Goal: Transaction & Acquisition: Purchase product/service

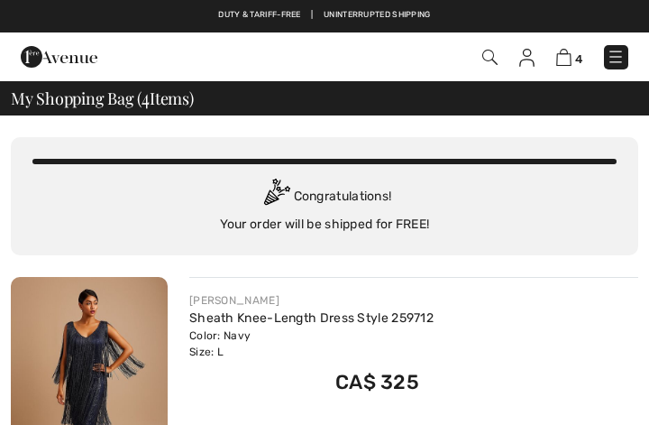
click at [484, 60] on img at bounding box center [489, 57] width 15 height 15
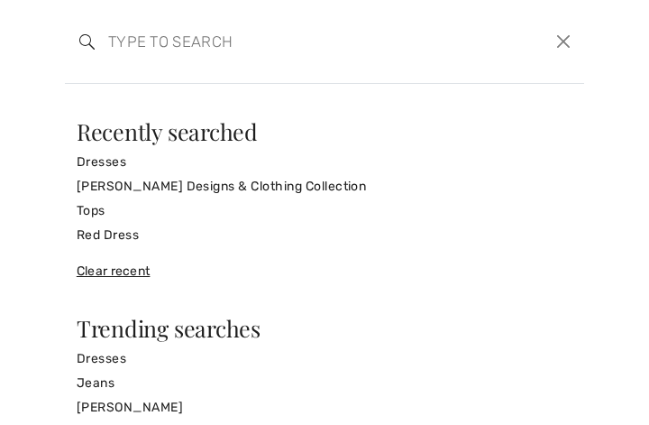
click at [316, 182] on link "[PERSON_NAME] Designs & Clothing Collection" at bounding box center [325, 186] width 496 height 24
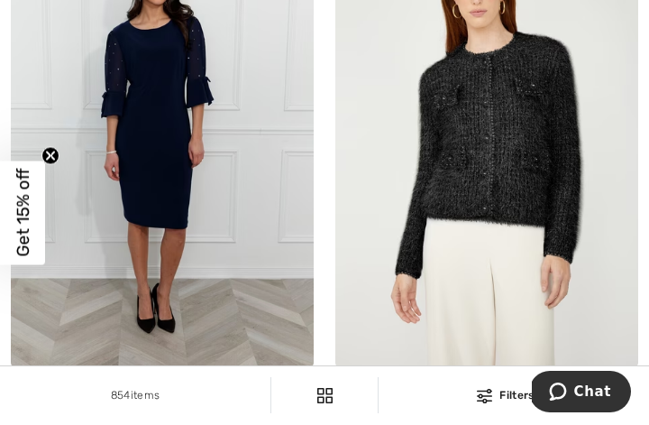
scroll to position [1636, 0]
click at [294, 227] on img at bounding box center [162, 140] width 303 height 454
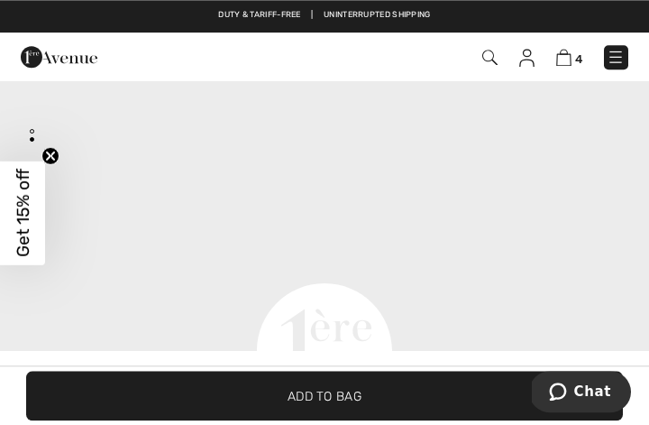
scroll to position [57, 0]
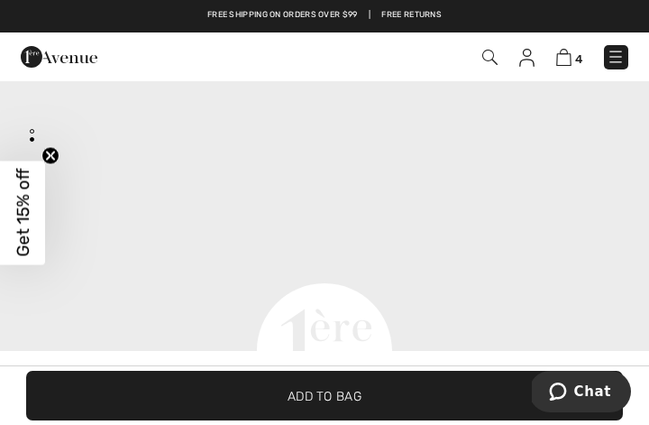
click at [615, 188] on video "Your browser does not support the video tag." at bounding box center [324, 26] width 649 height 325
click at [620, 188] on video "Your browser does not support the video tag." at bounding box center [324, 26] width 649 height 325
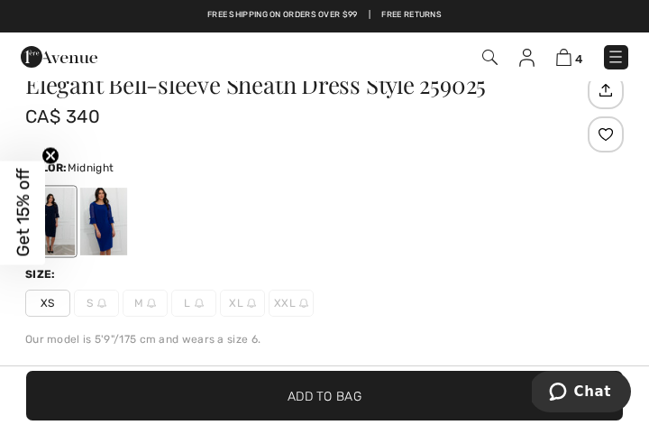
scroll to position [390, 0]
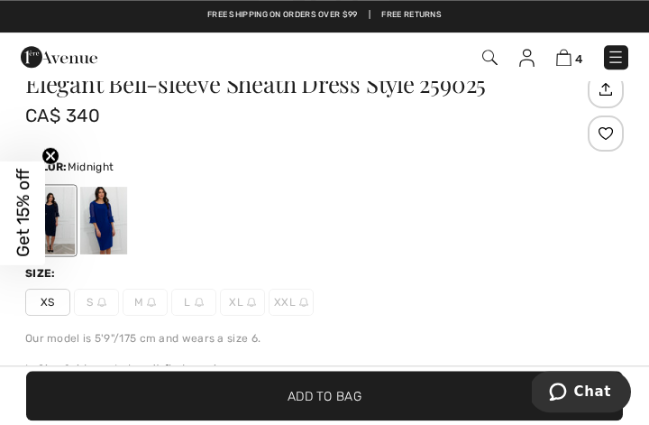
click at [74, 224] on div at bounding box center [51, 221] width 47 height 68
click at [72, 227] on div at bounding box center [51, 221] width 47 height 68
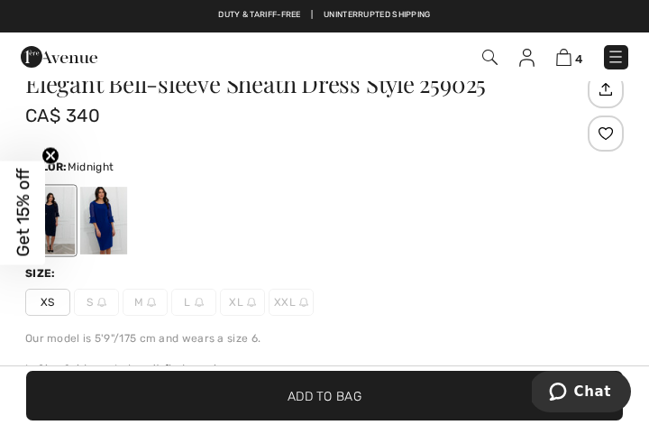
click at [71, 225] on div at bounding box center [51, 221] width 47 height 68
click at [61, 215] on div at bounding box center [51, 221] width 47 height 68
click at [72, 219] on div at bounding box center [51, 221] width 47 height 68
click at [70, 222] on div at bounding box center [51, 221] width 47 height 68
click at [67, 221] on div at bounding box center [51, 221] width 47 height 68
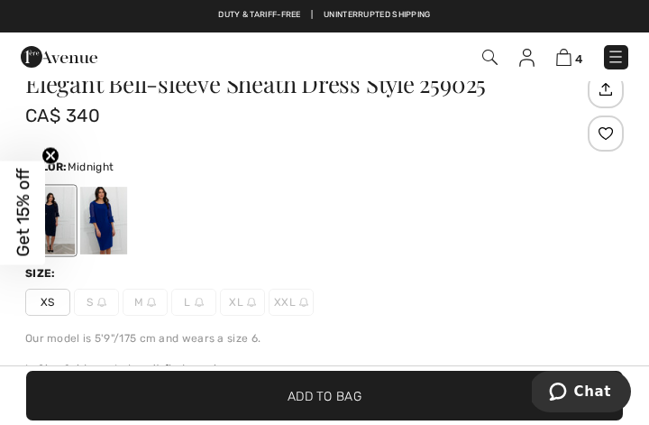
click at [108, 215] on div at bounding box center [103, 221] width 47 height 68
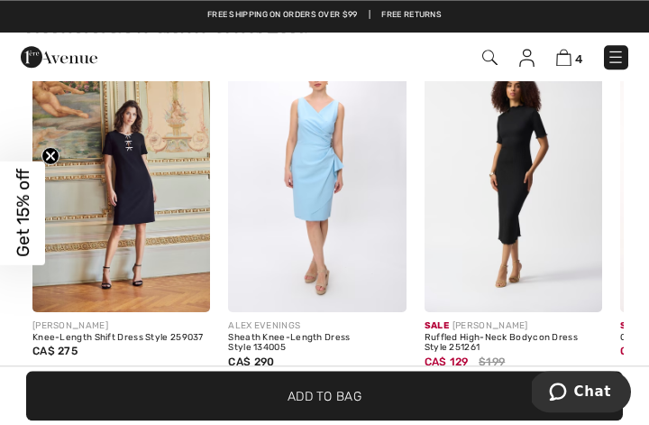
scroll to position [1216, 0]
click at [171, 277] on img at bounding box center [121, 178] width 178 height 267
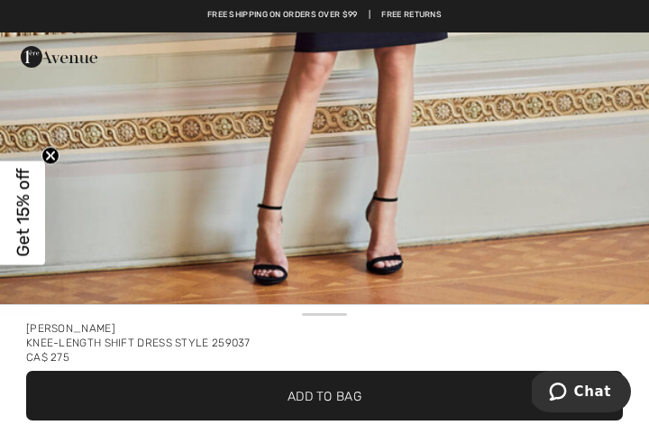
scroll to position [638, 0]
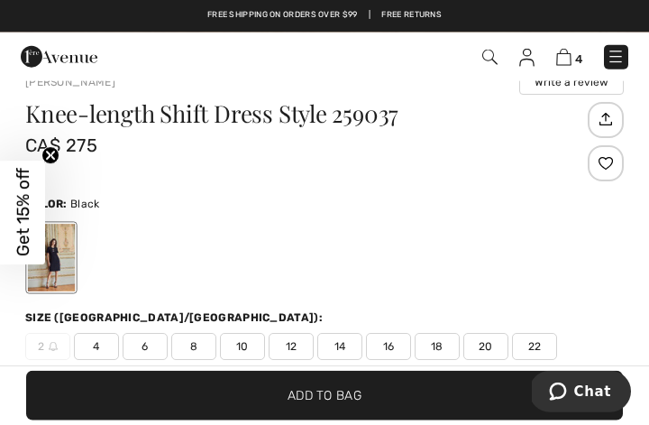
scroll to position [299, 0]
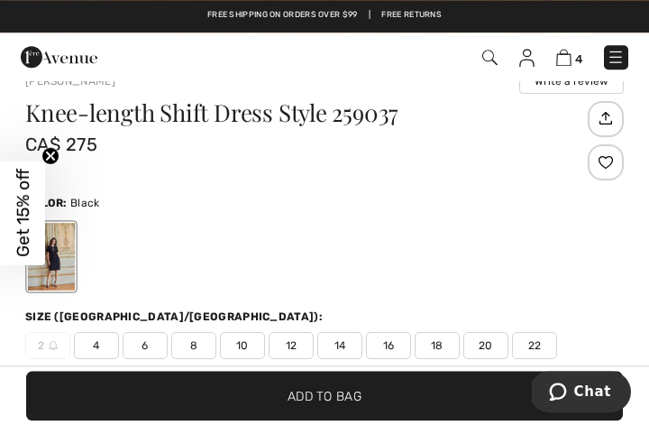
click at [299, 346] on span "12" at bounding box center [291, 345] width 45 height 27
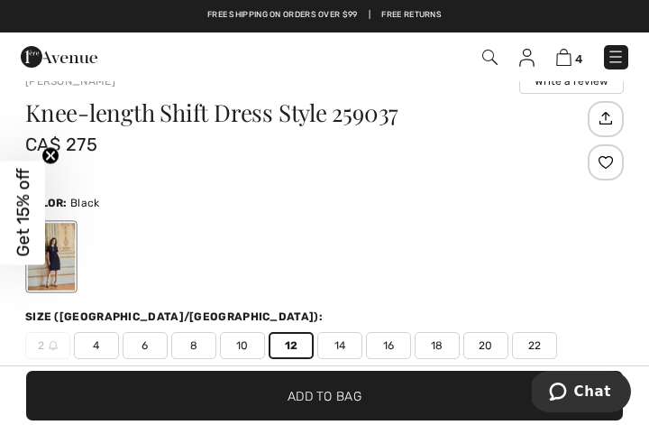
click at [346, 405] on span "Add to Bag" at bounding box center [325, 395] width 74 height 19
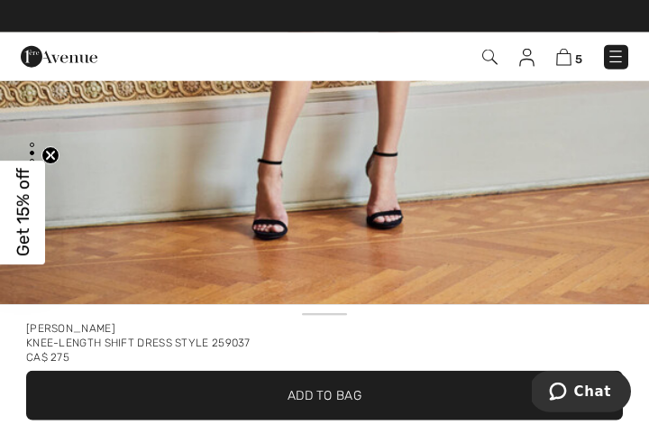
scroll to position [0, 0]
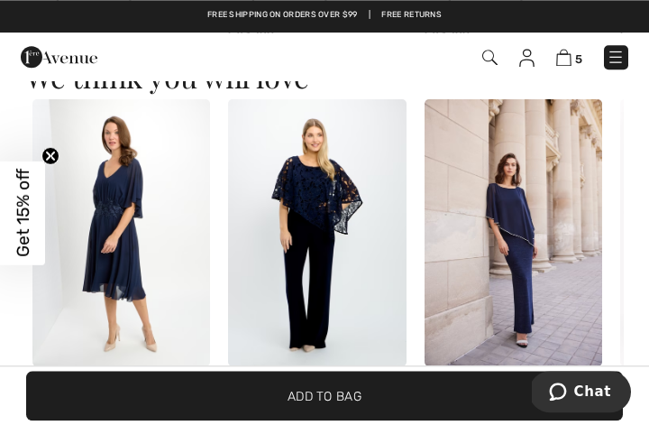
scroll to position [1538, 0]
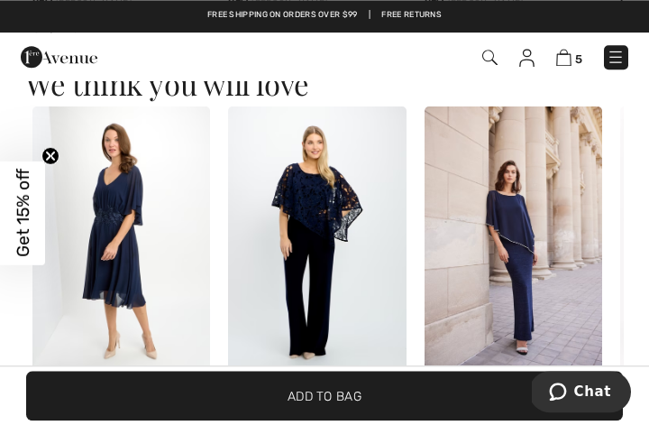
click at [349, 207] on img at bounding box center [317, 239] width 178 height 267
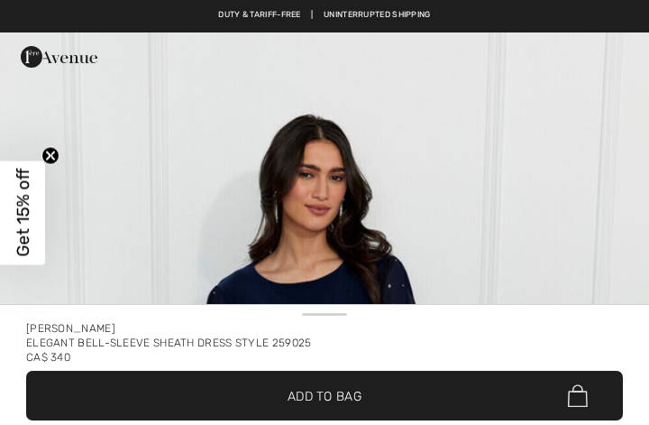
checkbox input "true"
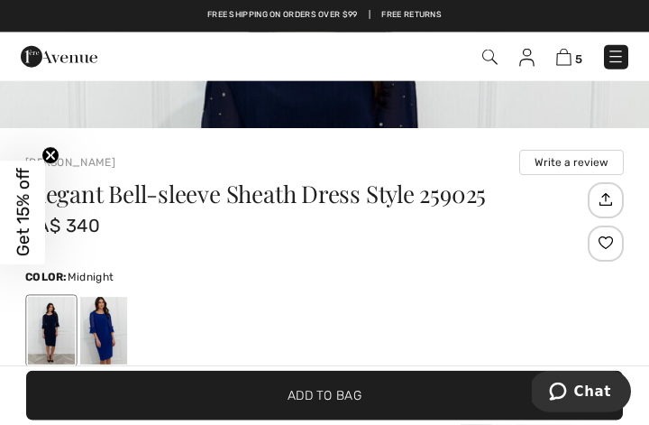
scroll to position [209, 0]
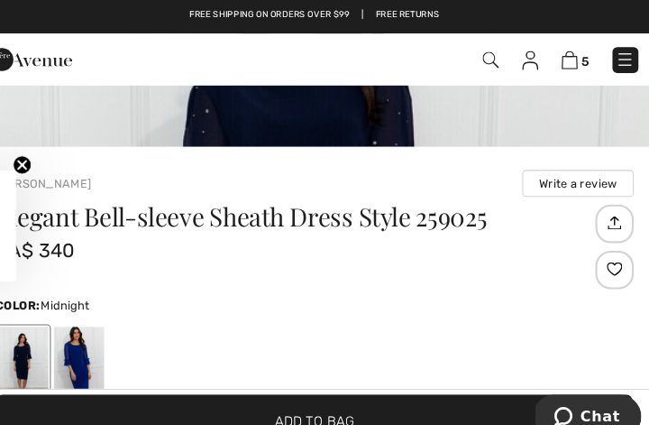
click at [482, 57] on img at bounding box center [489, 57] width 15 height 15
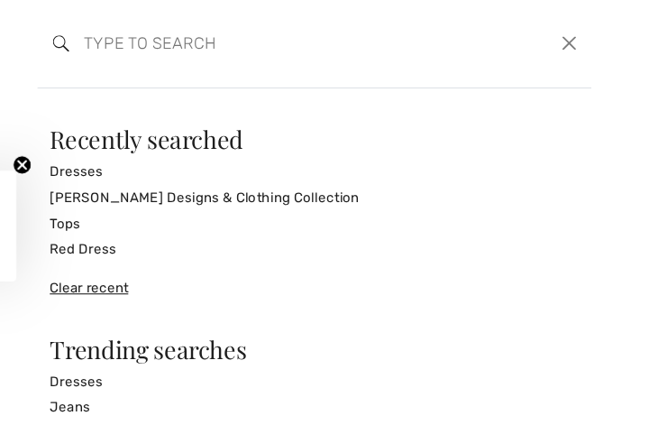
click at [96, 165] on link "Dresses" at bounding box center [325, 162] width 496 height 24
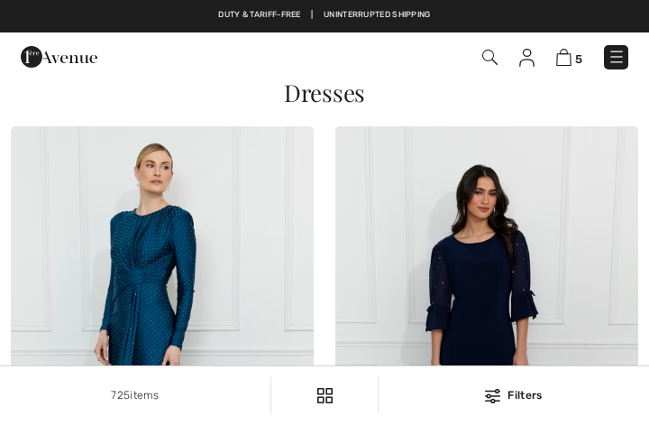
checkbox input "true"
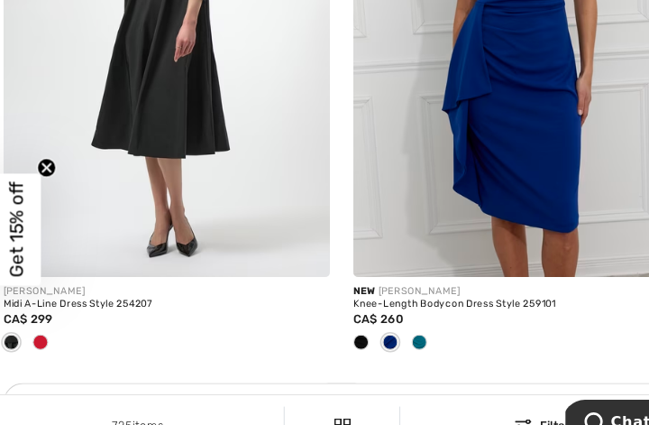
scroll to position [6347, 0]
click at [367, 310] on span at bounding box center [370, 317] width 14 height 14
click at [435, 265] on div "New FRANK LYMAN" at bounding box center [486, 271] width 303 height 14
click at [537, 189] on img at bounding box center [486, 30] width 303 height 454
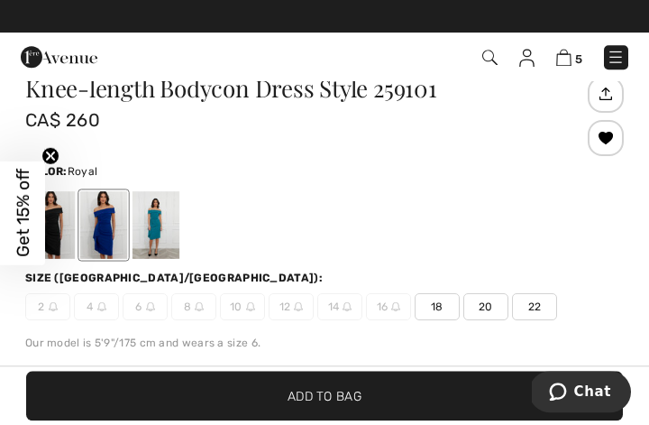
scroll to position [329, 0]
click at [166, 233] on div at bounding box center [156, 226] width 47 height 68
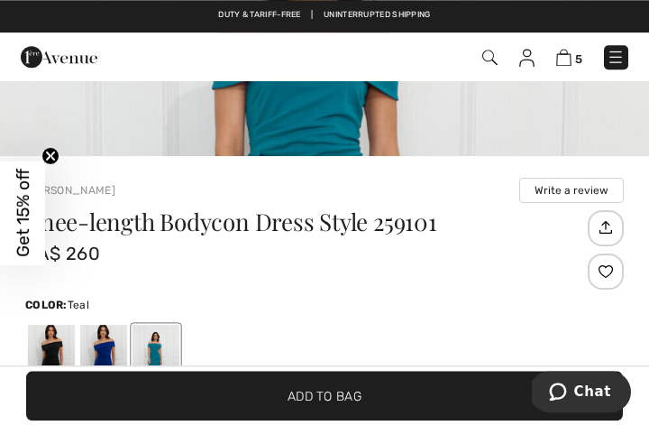
scroll to position [253, 0]
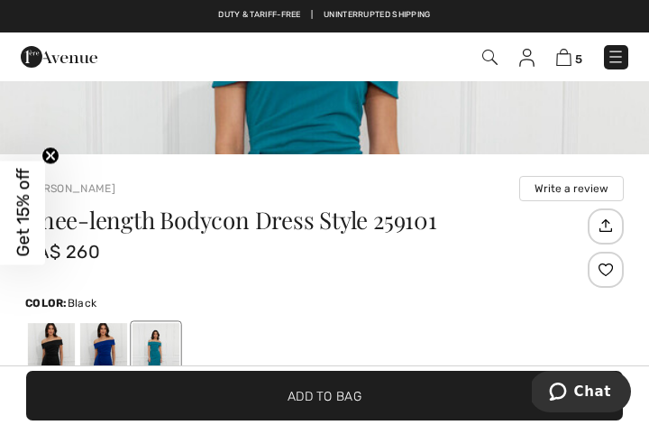
click at [69, 353] on div at bounding box center [51, 357] width 47 height 68
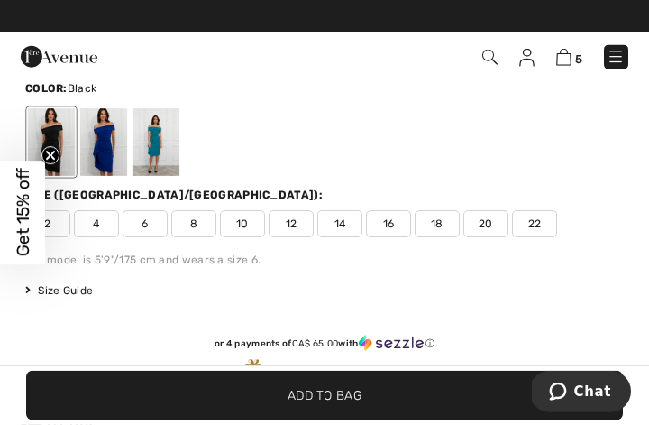
scroll to position [469, 0]
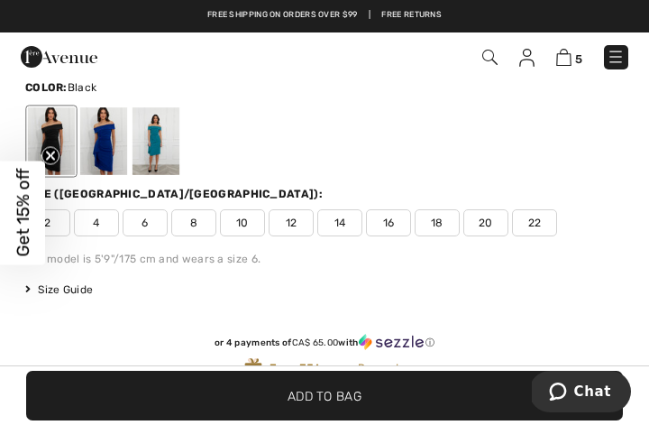
click at [305, 217] on span "12" at bounding box center [291, 222] width 45 height 27
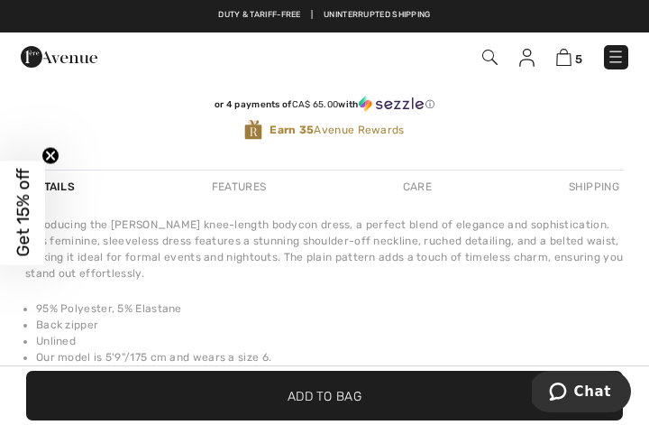
scroll to position [708, 0]
click at [509, 231] on div "Introducing the Frank Lyman knee-length bodycon dress, a perfect blend of elega…" at bounding box center [324, 248] width 599 height 65
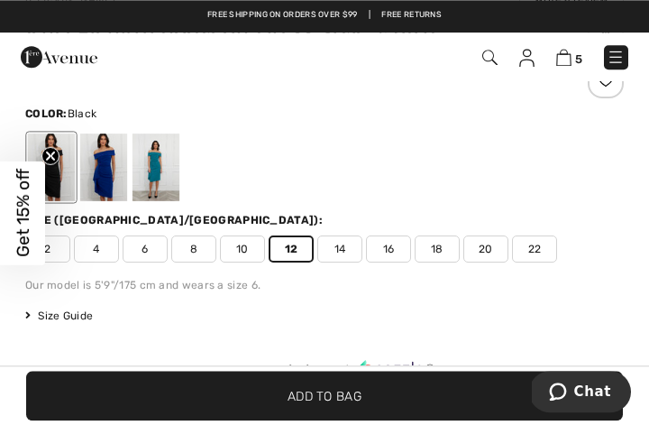
scroll to position [443, 0]
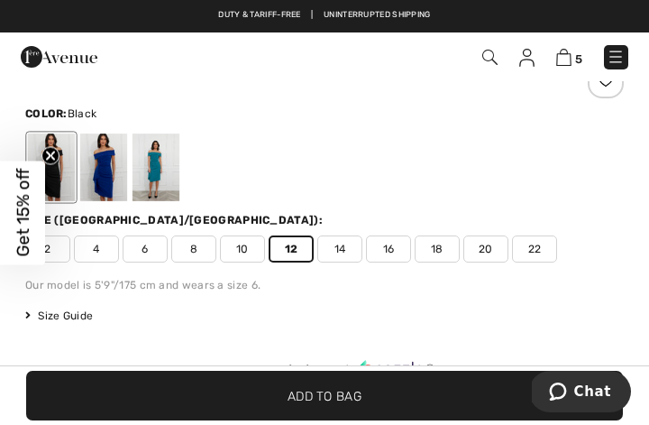
click at [72, 179] on div at bounding box center [51, 167] width 47 height 68
click at [69, 180] on div at bounding box center [51, 167] width 47 height 68
click at [70, 179] on div at bounding box center [51, 167] width 47 height 68
click at [69, 176] on div at bounding box center [51, 167] width 47 height 68
click at [69, 179] on div at bounding box center [51, 167] width 47 height 68
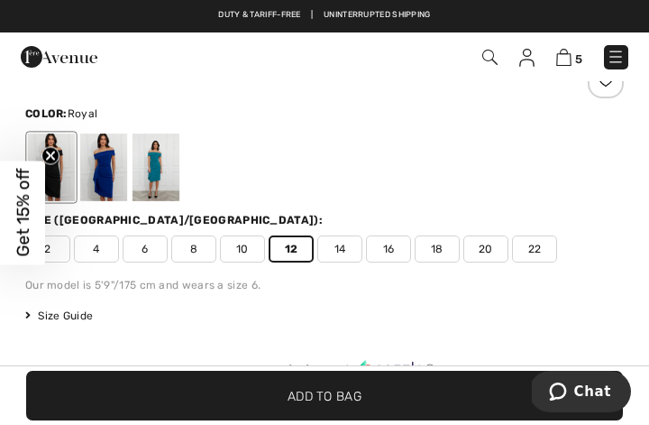
click at [107, 176] on div at bounding box center [103, 167] width 47 height 68
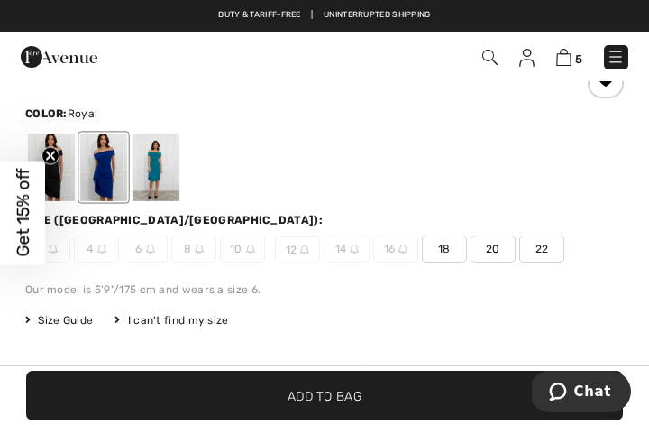
click at [73, 187] on div at bounding box center [51, 167] width 47 height 68
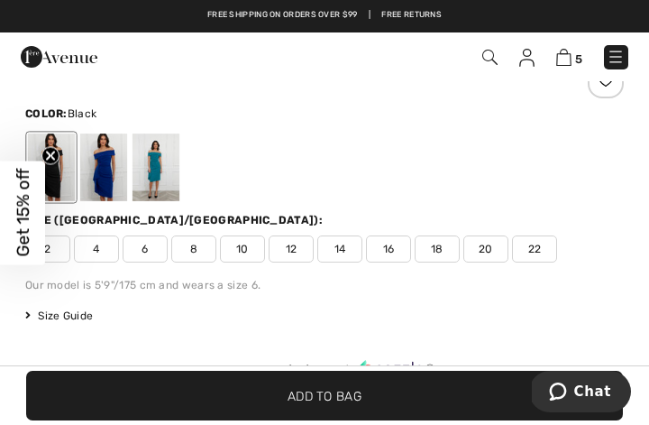
click at [69, 186] on div at bounding box center [51, 167] width 47 height 68
click at [305, 249] on span "12" at bounding box center [291, 248] width 45 height 27
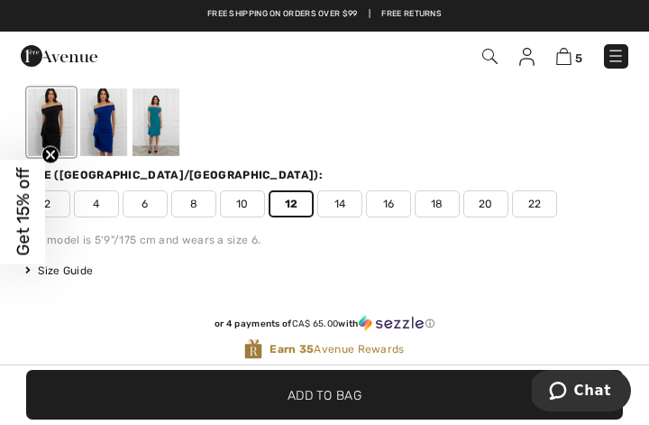
scroll to position [487, 0]
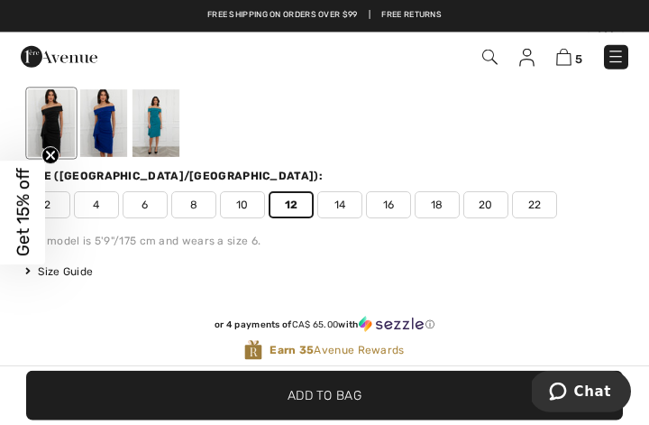
click at [73, 137] on div at bounding box center [51, 123] width 47 height 68
click at [300, 201] on span "12" at bounding box center [291, 204] width 45 height 27
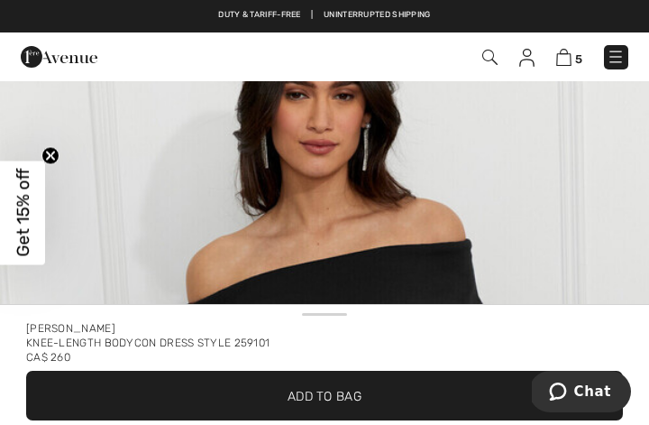
scroll to position [0, 0]
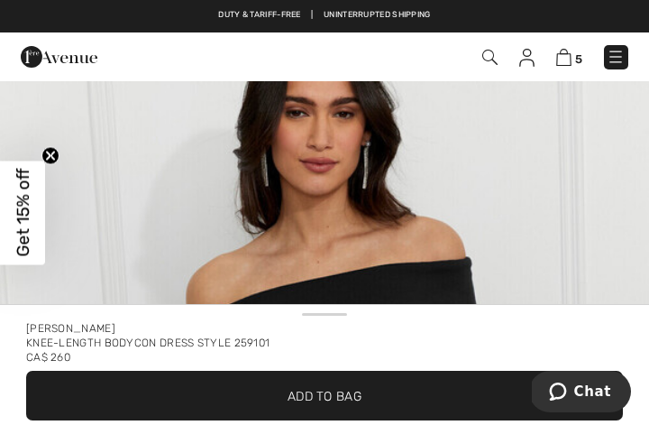
click at [618, 57] on img at bounding box center [616, 57] width 18 height 18
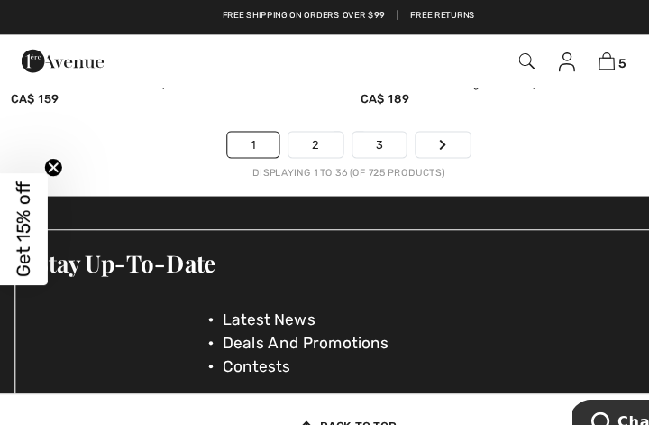
scroll to position [9926, 0]
click at [299, 123] on link "2" at bounding box center [294, 134] width 50 height 23
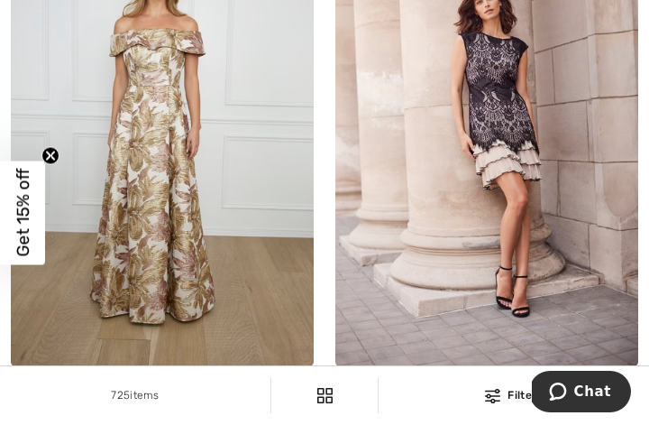
scroll to position [3472, 0]
click at [590, 204] on img at bounding box center [486, 138] width 303 height 454
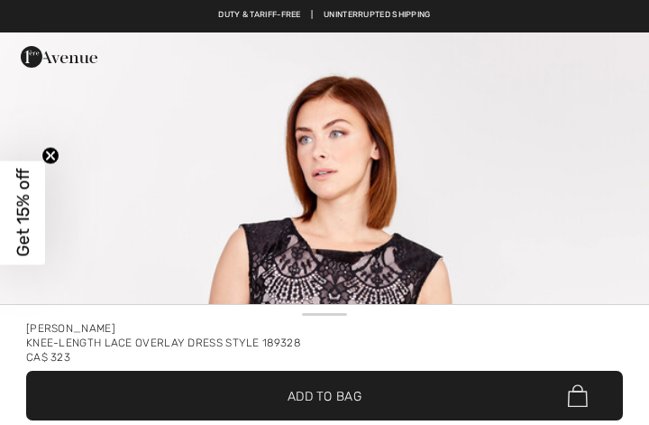
checkbox input "true"
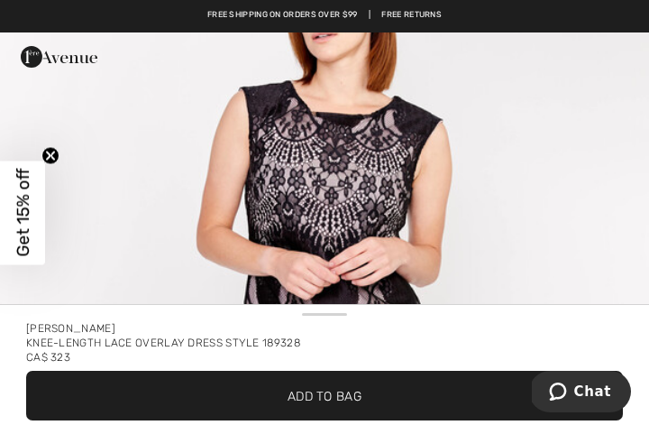
scroll to position [136, 0]
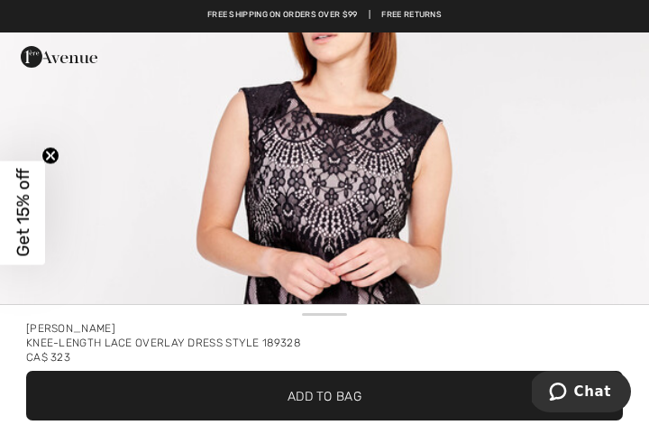
click at [477, 229] on img "1 / 4" at bounding box center [324, 383] width 649 height 974
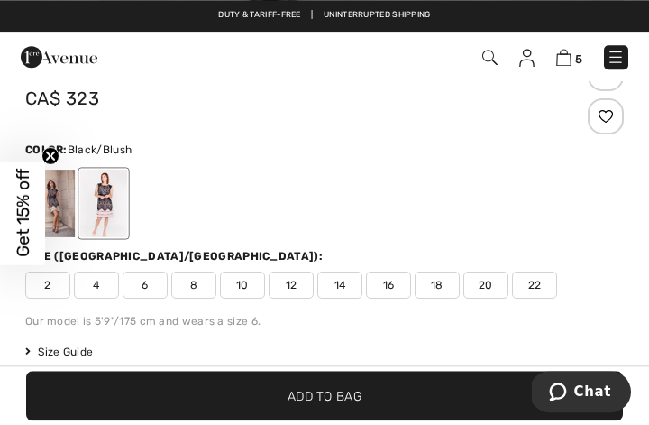
scroll to position [340, 0]
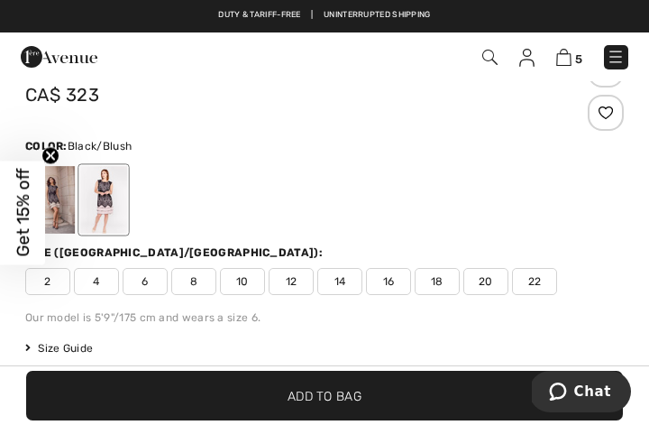
click at [519, 289] on span "22" at bounding box center [534, 281] width 45 height 27
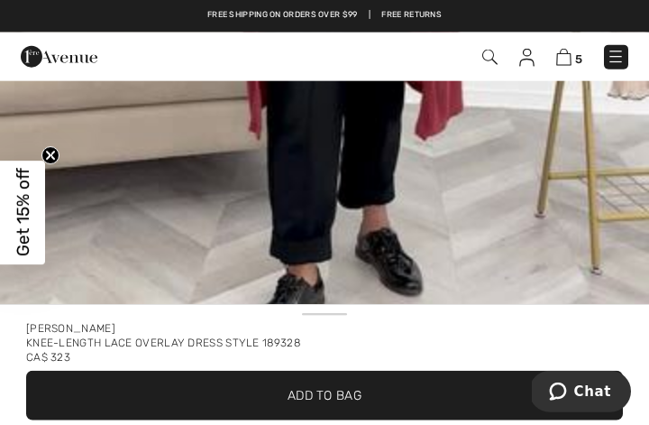
scroll to position [0, 0]
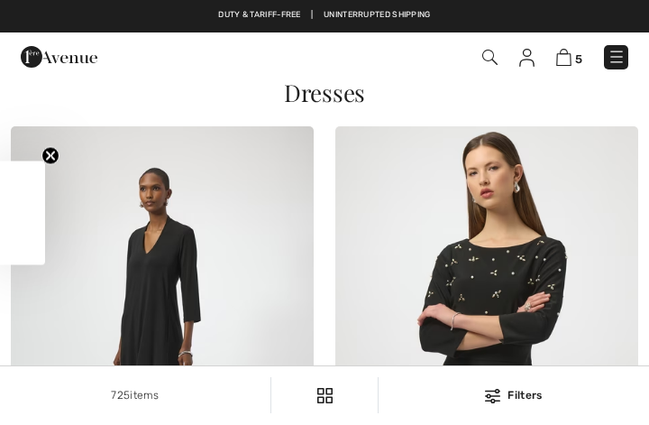
checkbox input "true"
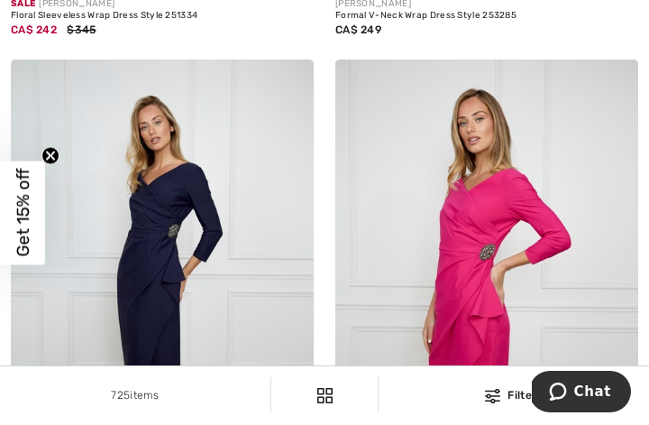
scroll to position [6010, 0]
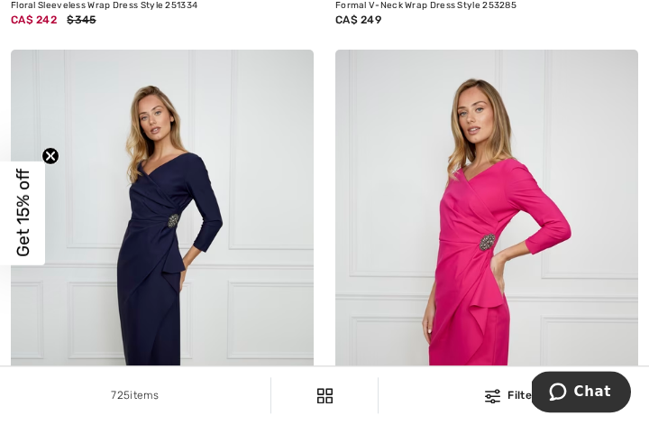
click at [629, 263] on img at bounding box center [486, 277] width 303 height 454
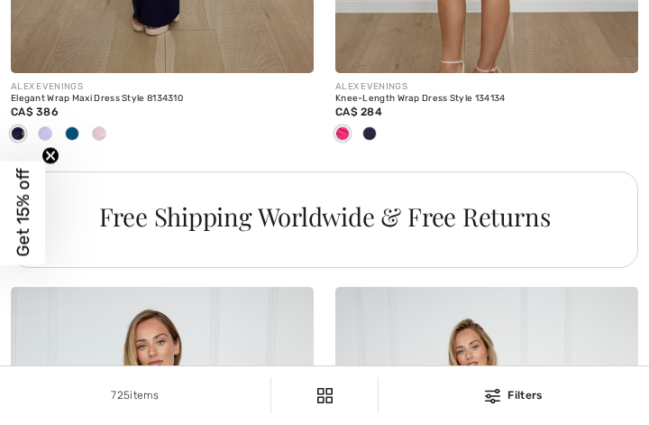
checkbox input "true"
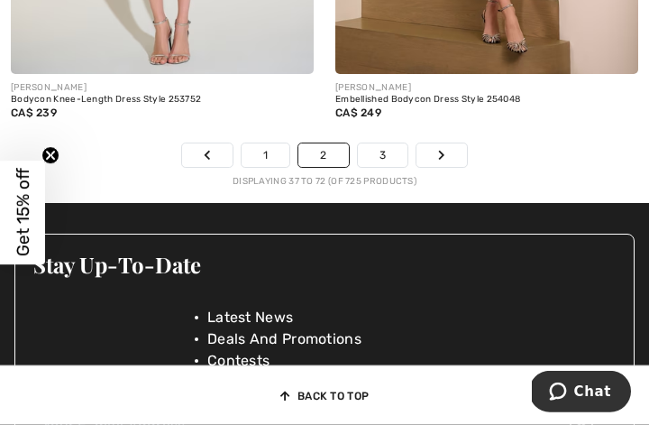
scroll to position [9757, 0]
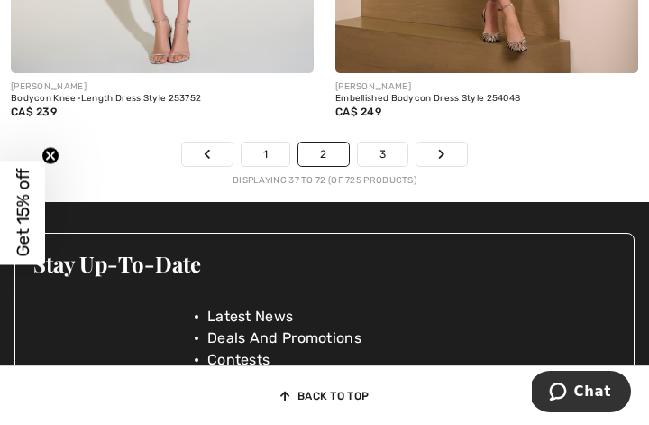
click at [388, 148] on link "3" at bounding box center [383, 153] width 50 height 23
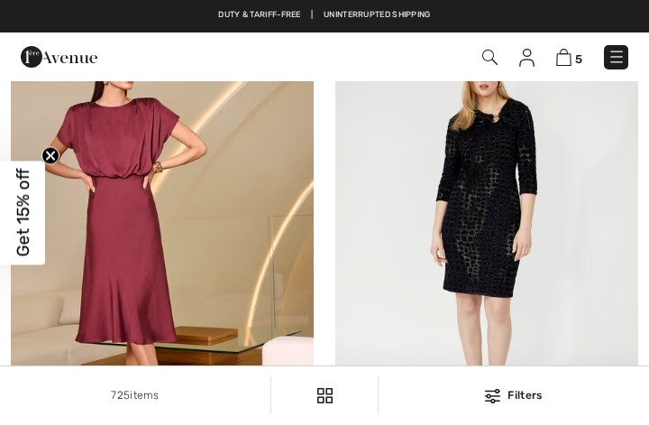
checkbox input "true"
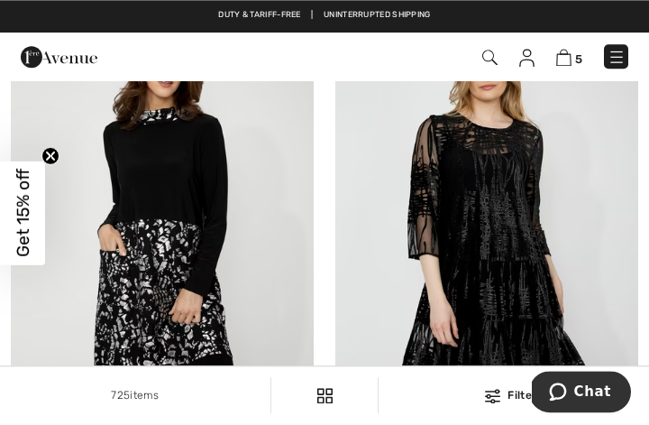
scroll to position [2247, 0]
click at [539, 247] on img at bounding box center [486, 230] width 303 height 454
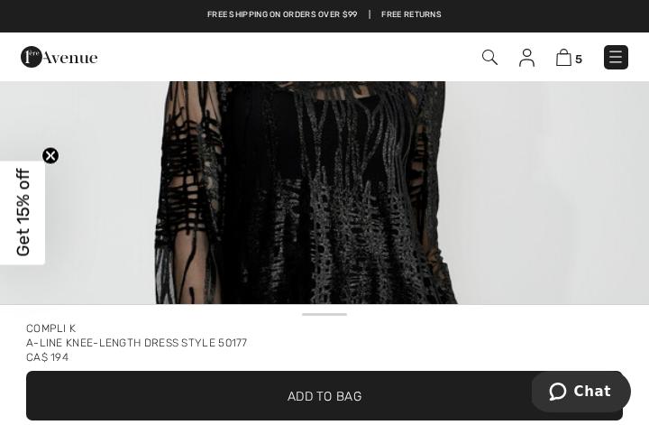
click at [445, 239] on img "1 / 4" at bounding box center [324, 262] width 649 height 974
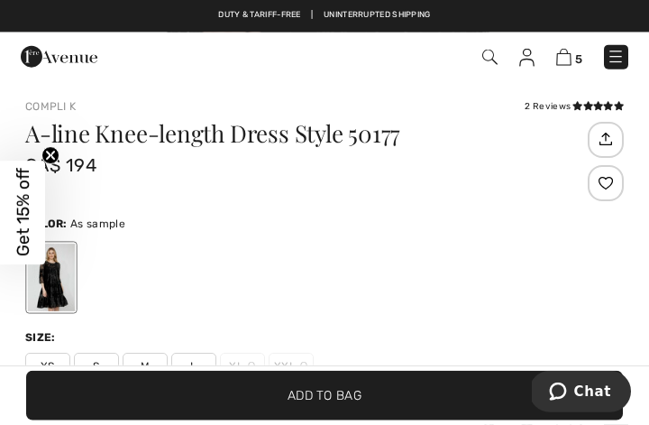
scroll to position [271, 0]
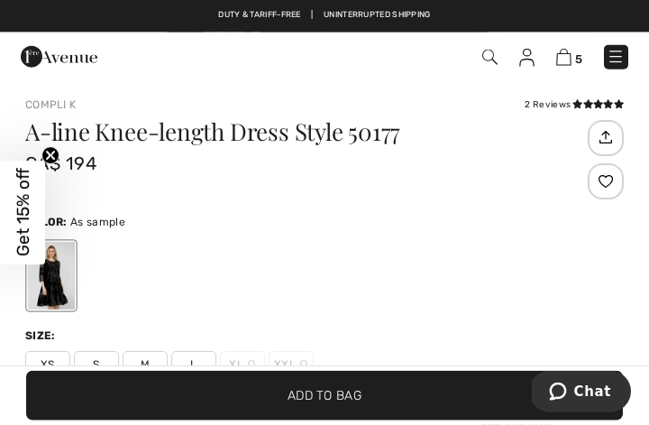
click at [207, 364] on span "L" at bounding box center [193, 364] width 45 height 27
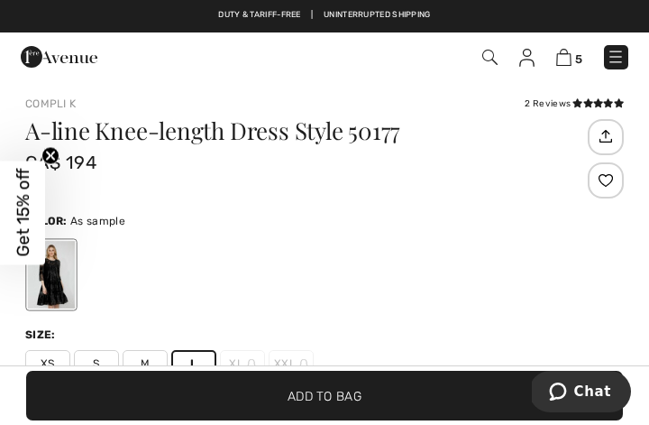
click at [339, 405] on span "Add to Bag" at bounding box center [325, 395] width 74 height 19
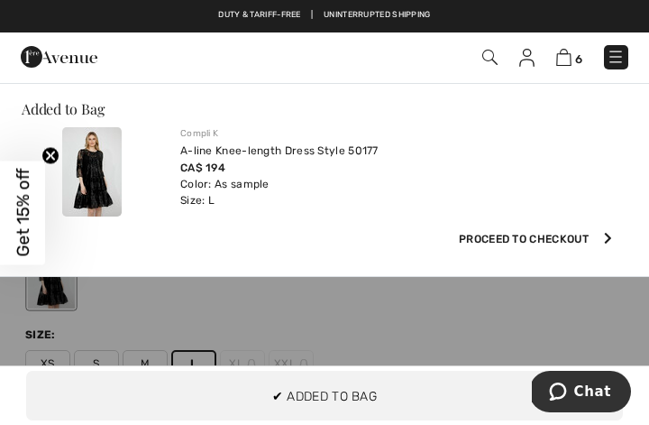
scroll to position [0, 0]
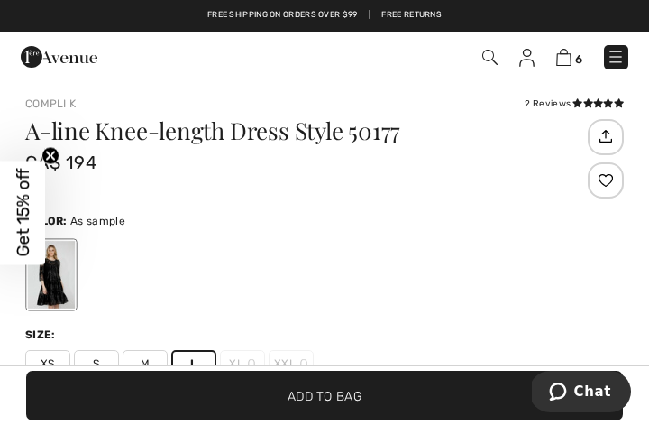
click at [588, 103] on icon at bounding box center [588, 102] width 10 height 9
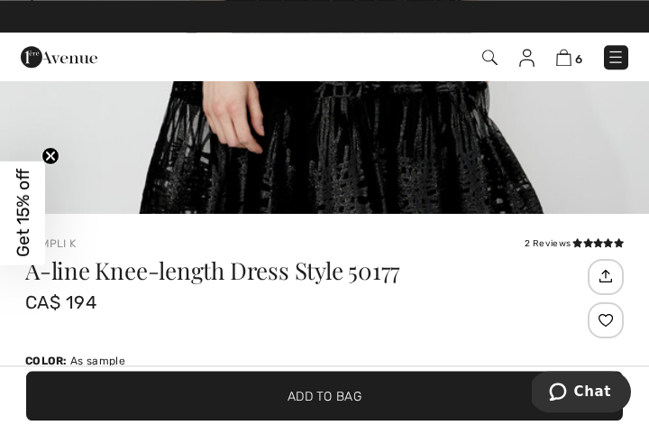
scroll to position [194, 0]
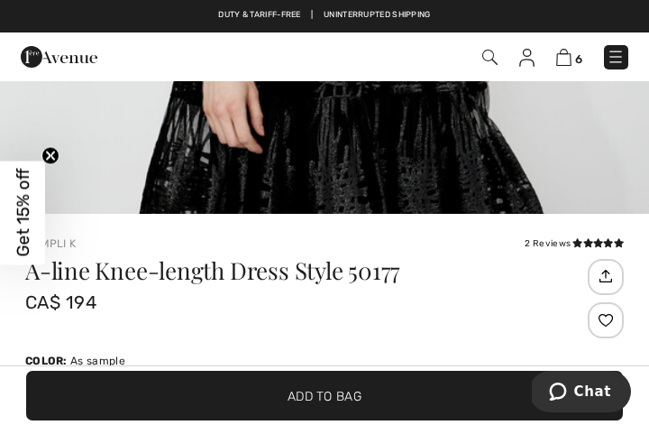
click at [570, 62] on img at bounding box center [563, 57] width 15 height 17
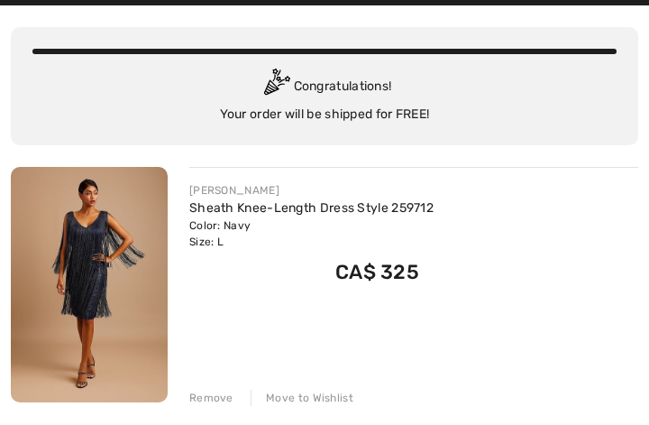
scroll to position [127, 0]
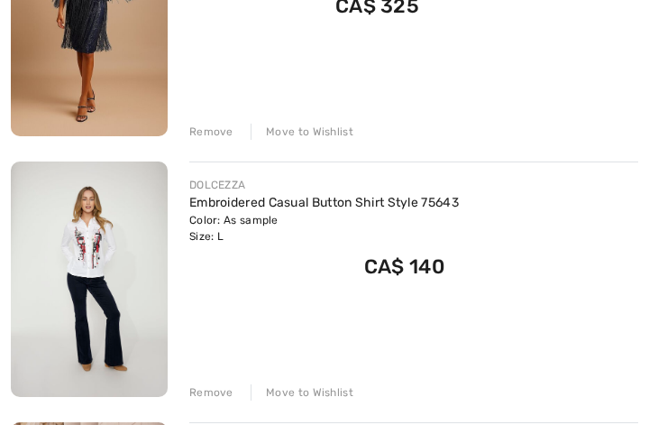
click at [222, 134] on div "Remove" at bounding box center [211, 132] width 44 height 16
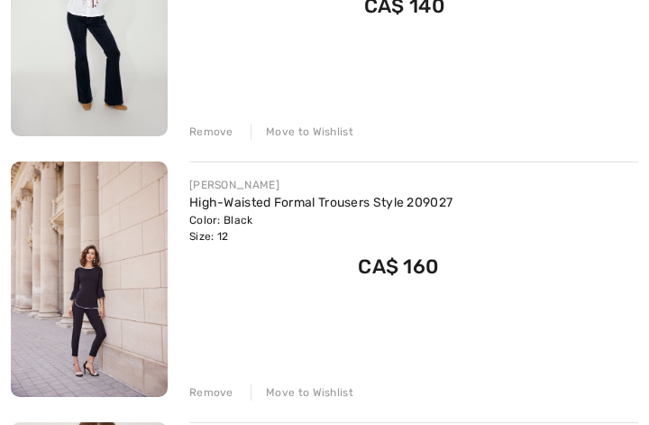
click at [225, 139] on div "Remove" at bounding box center [211, 132] width 44 height 16
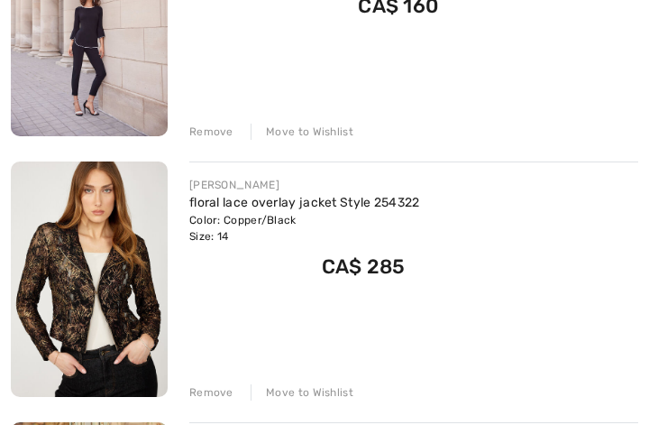
click at [211, 385] on div "Remove" at bounding box center [211, 392] width 44 height 16
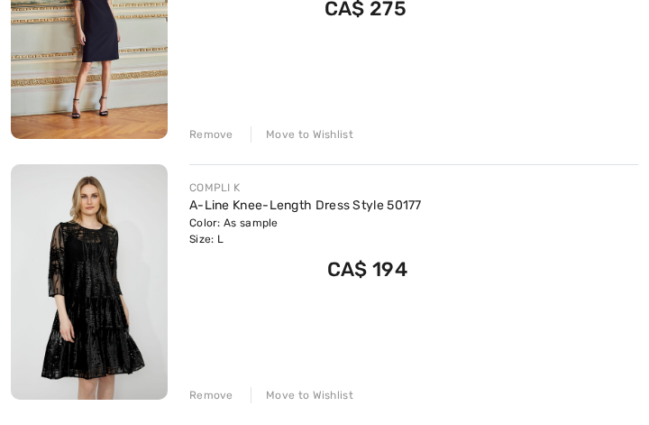
scroll to position [638, 0]
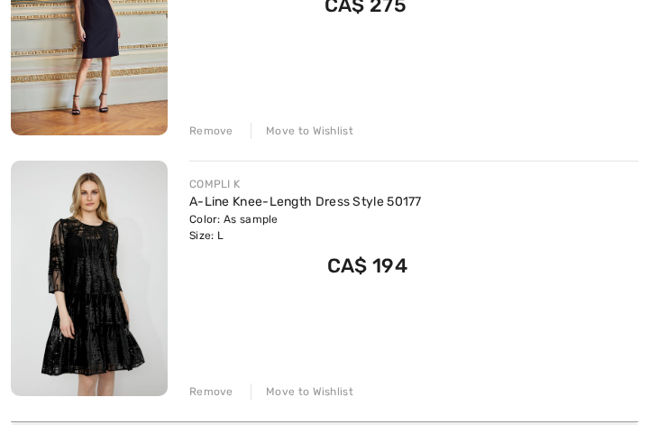
click at [231, 391] on div "Remove Move to Wishlist" at bounding box center [413, 390] width 449 height 20
click at [229, 389] on div "Remove" at bounding box center [211, 391] width 44 height 16
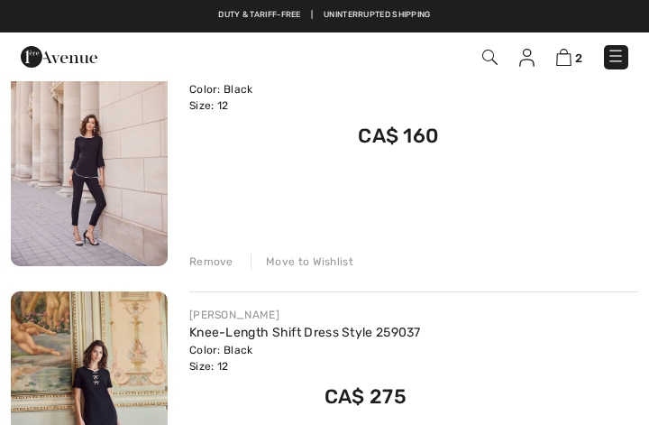
scroll to position [245, 0]
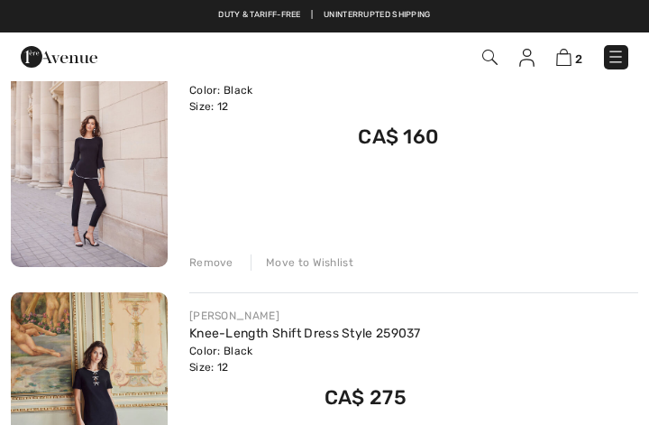
click at [219, 272] on div "FRANK LYMAN High-Waisted Formal Trousers Style 209027 Color: Black Size: 12 Fin…" at bounding box center [325, 282] width 628 height 500
click at [225, 257] on div "Remove" at bounding box center [211, 262] width 44 height 16
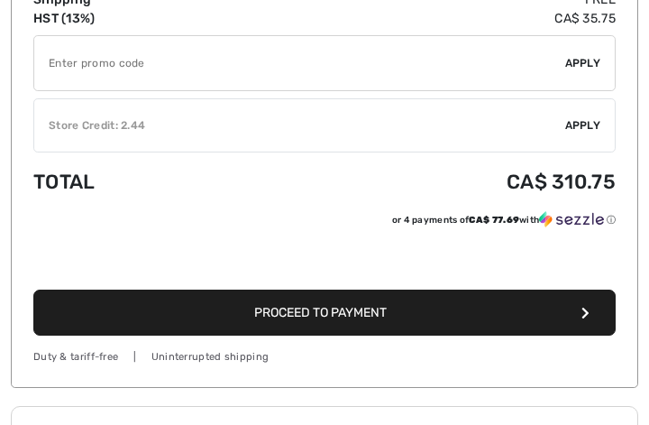
scroll to position [628, 0]
click at [575, 309] on button "Proceed to Payment" at bounding box center [324, 312] width 583 height 46
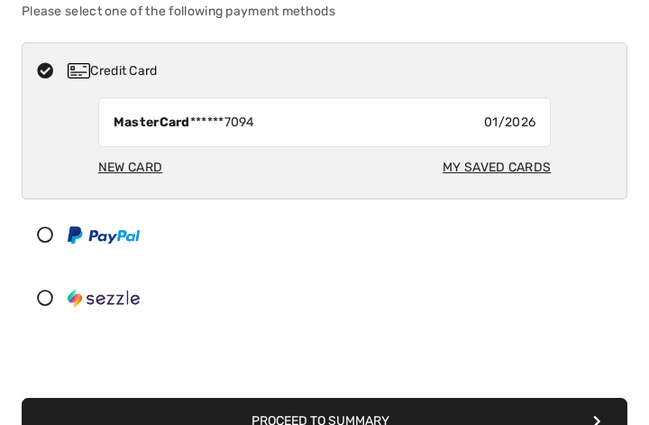
scroll to position [381, 0]
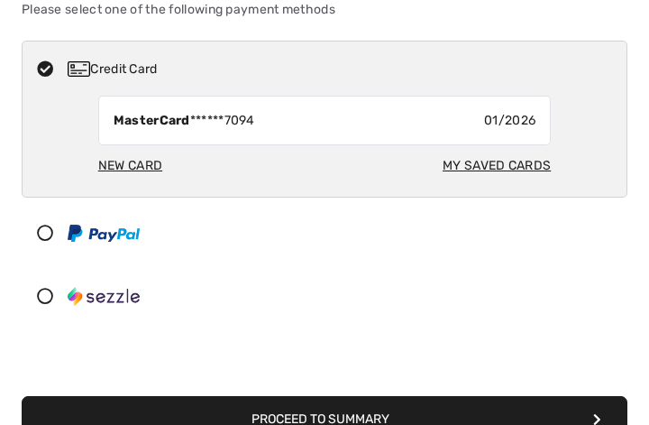
click at [145, 164] on div "New Card" at bounding box center [130, 165] width 64 height 33
radio input "true"
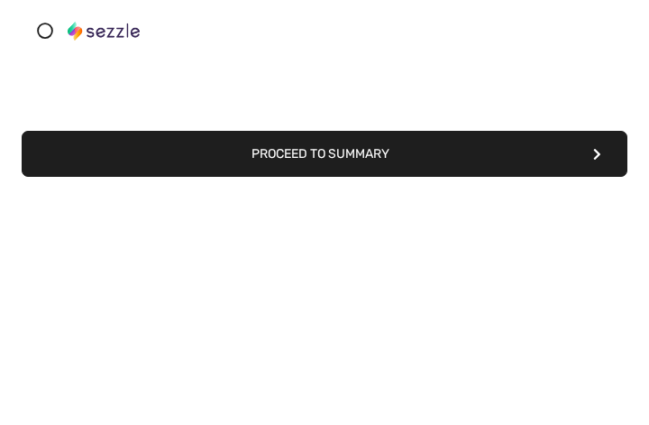
scroll to position [535, 0]
click at [375, 376] on button "Proceed to Summary" at bounding box center [325, 399] width 606 height 46
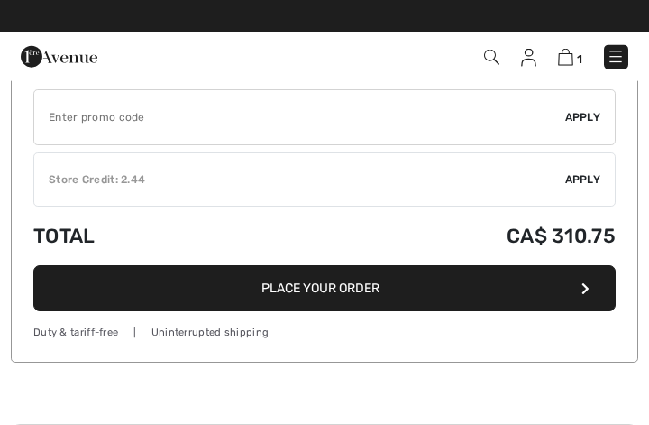
scroll to position [1403, 0]
click at [627, 8] on div "Duty & tariff-free | Uninterrupted shipping Free shipping on orders over $99 | …" at bounding box center [324, 16] width 649 height 32
click at [588, 282] on icon "button" at bounding box center [586, 288] width 8 height 13
